Goal: Information Seeking & Learning: Learn about a topic

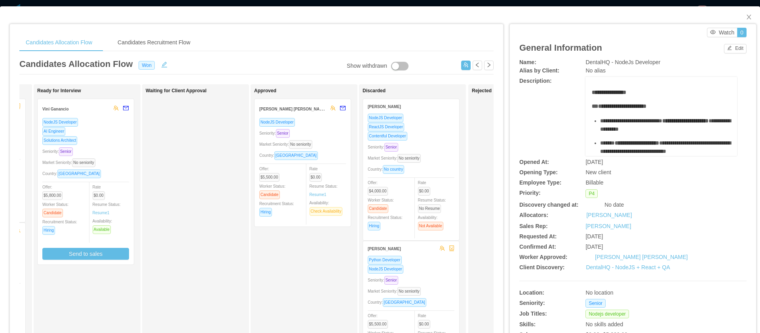
scroll to position [0, 212]
click at [328, 126] on div "NodeJS Developer" at bounding box center [301, 122] width 87 height 9
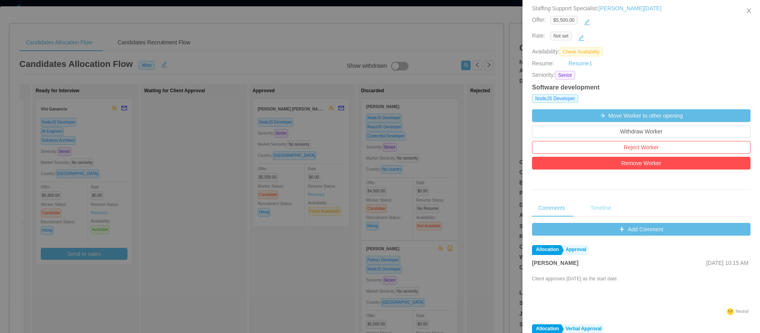
scroll to position [0, 0]
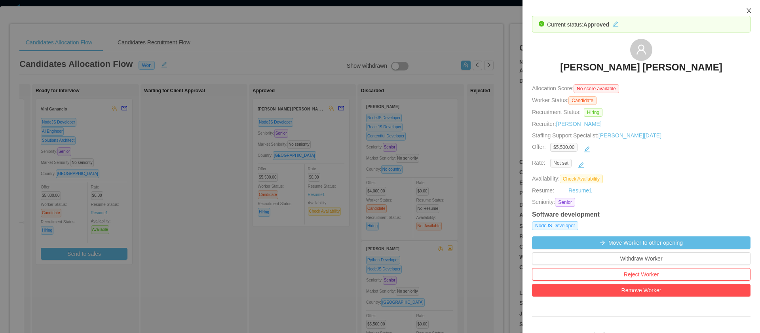
click at [421, 10] on icon "icon: close" at bounding box center [749, 11] width 6 height 6
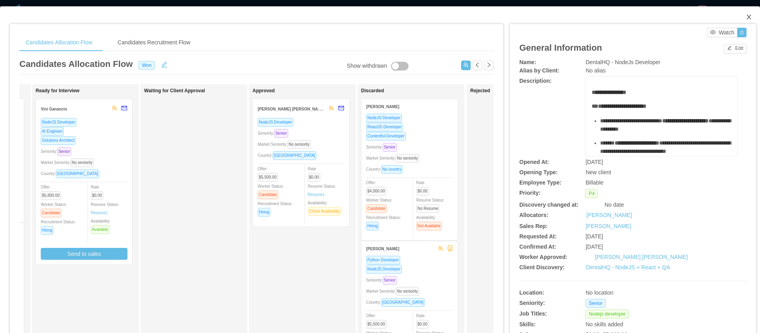
click at [421, 16] on icon "icon: close" at bounding box center [749, 17] width 6 height 6
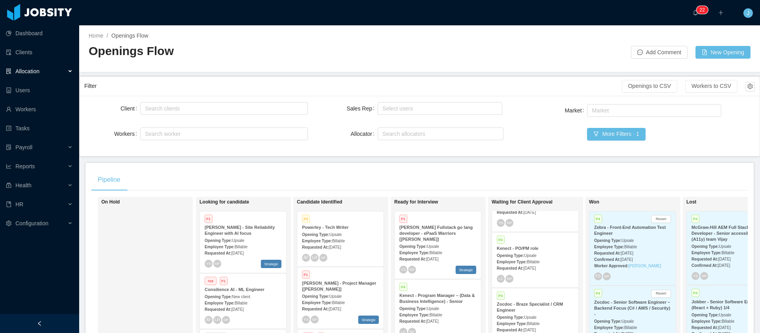
scroll to position [55, 0]
click at [421, 129] on span "Billable" at bounding box center [533, 253] width 13 height 4
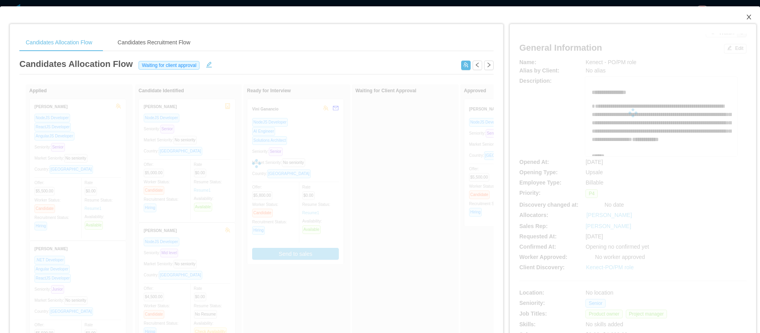
click at [421, 17] on icon "icon: close" at bounding box center [749, 17] width 6 height 6
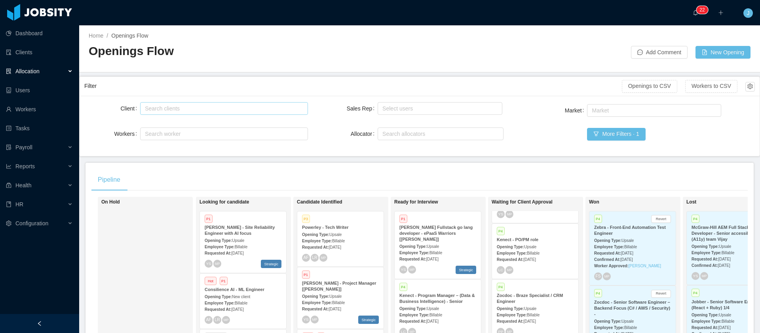
click at [193, 109] on div "Search clients" at bounding box center [222, 109] width 154 height 8
type input "*********"
click at [372, 129] on div "Client Search clients Workers Search worker Sales Rep Select users Allocator Se…" at bounding box center [420, 126] width 680 height 60
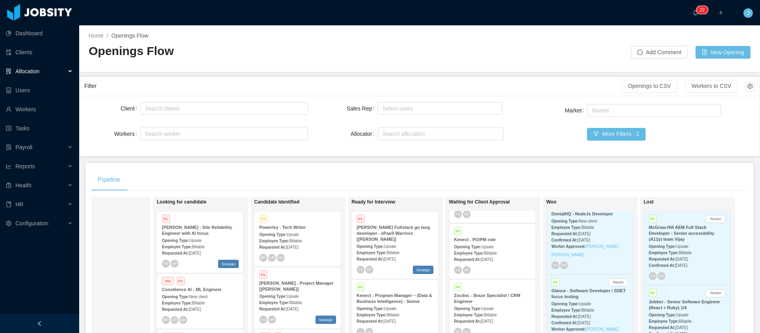
scroll to position [255, 0]
click at [421, 129] on div "Requested At: [DATE]" at bounding box center [590, 239] width 77 height 8
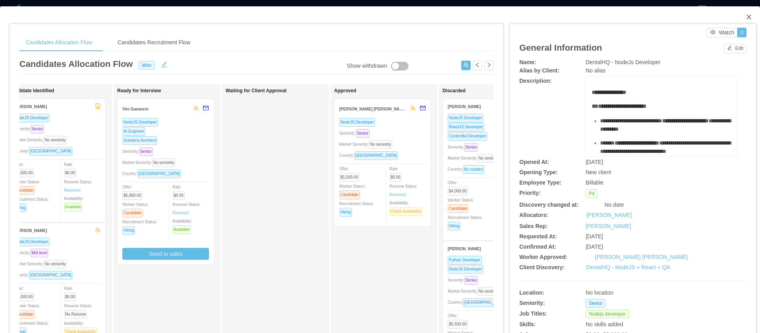
click at [421, 18] on icon "icon: close" at bounding box center [749, 17] width 6 height 6
